Goal: Information Seeking & Learning: Check status

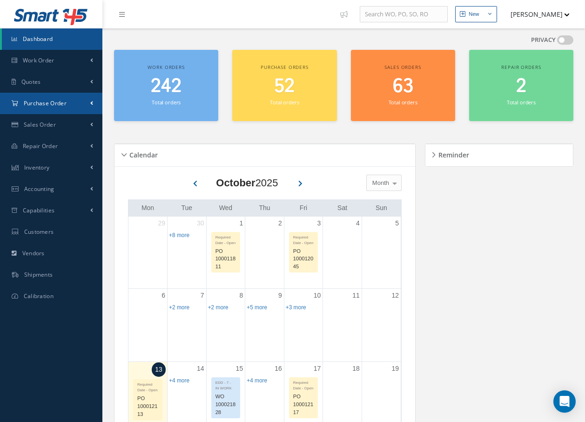
click at [67, 101] on link "Purchase Order" at bounding box center [51, 103] width 102 height 21
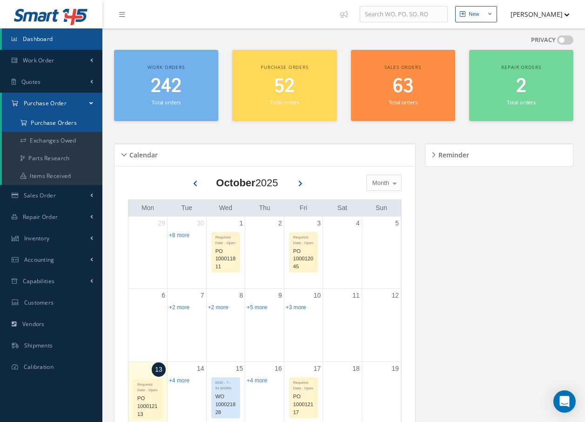
click at [65, 123] on a=1&status_id=2&status_id=3&status_id=5&collapsedFilters"] "Purchase Orders" at bounding box center [52, 123] width 101 height 18
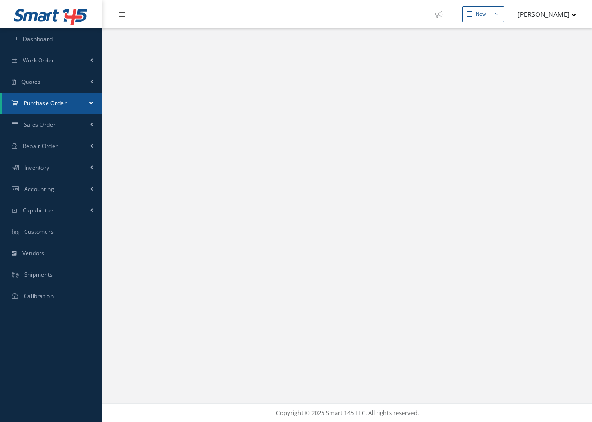
select select "25"
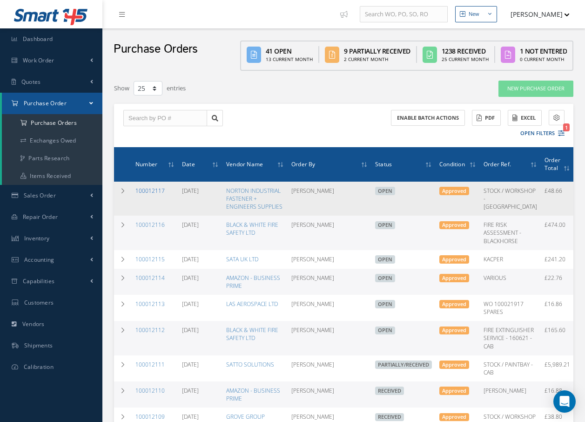
click at [154, 188] on link "100012117" at bounding box center [149, 191] width 29 height 8
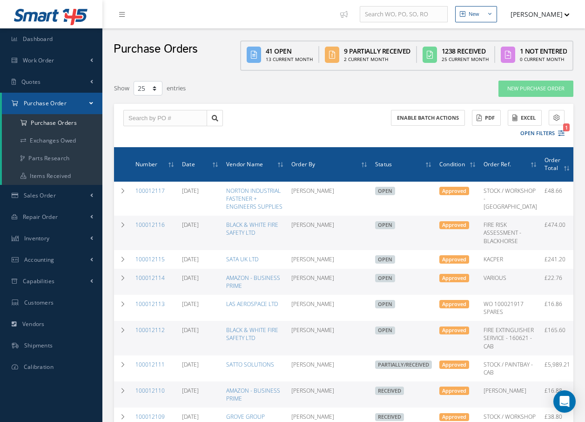
select select "25"
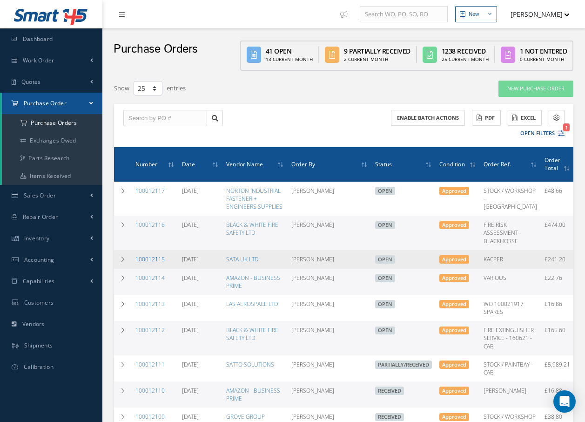
click at [143, 259] on link "100012115" at bounding box center [149, 259] width 29 height 8
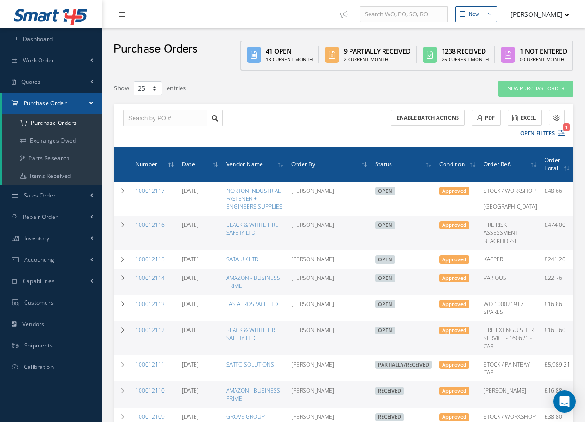
select select "25"
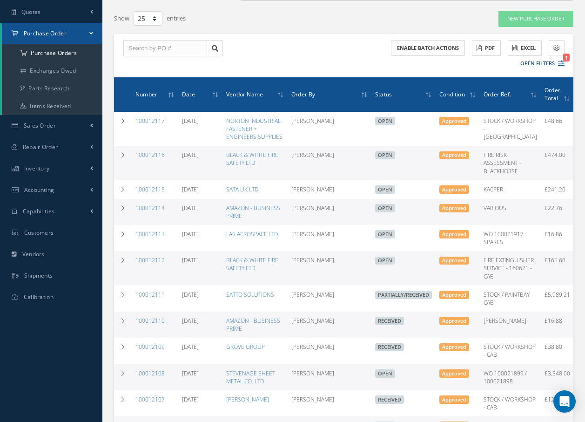
scroll to position [93, 0]
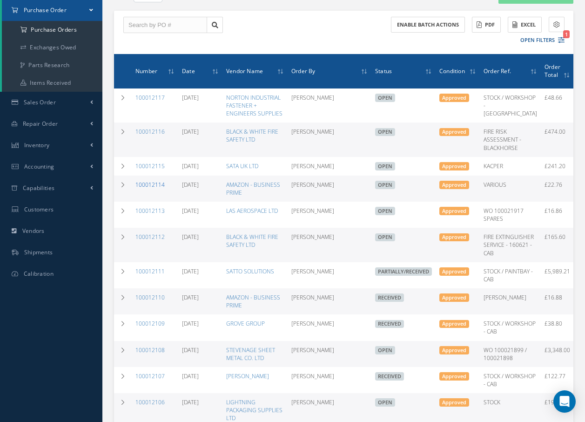
click at [139, 184] on link "100012114" at bounding box center [149, 185] width 29 height 8
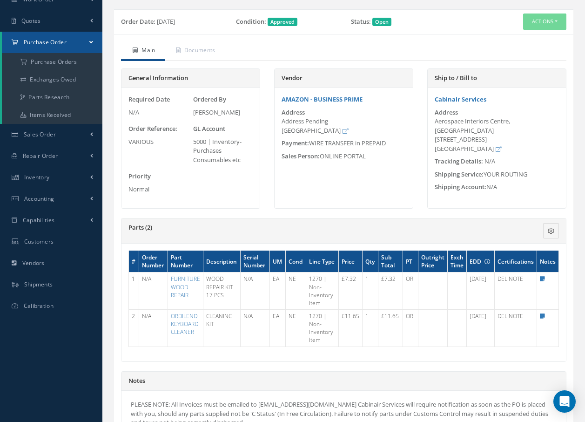
scroll to position [47, 0]
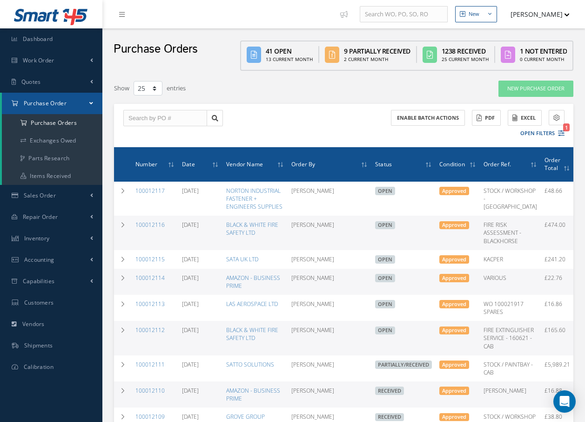
select select "25"
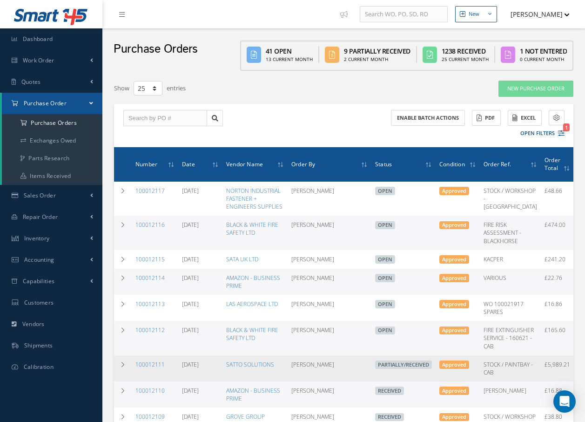
click at [439, 381] on td "Approved" at bounding box center [458, 368] width 44 height 26
